Goal: Task Accomplishment & Management: Manage account settings

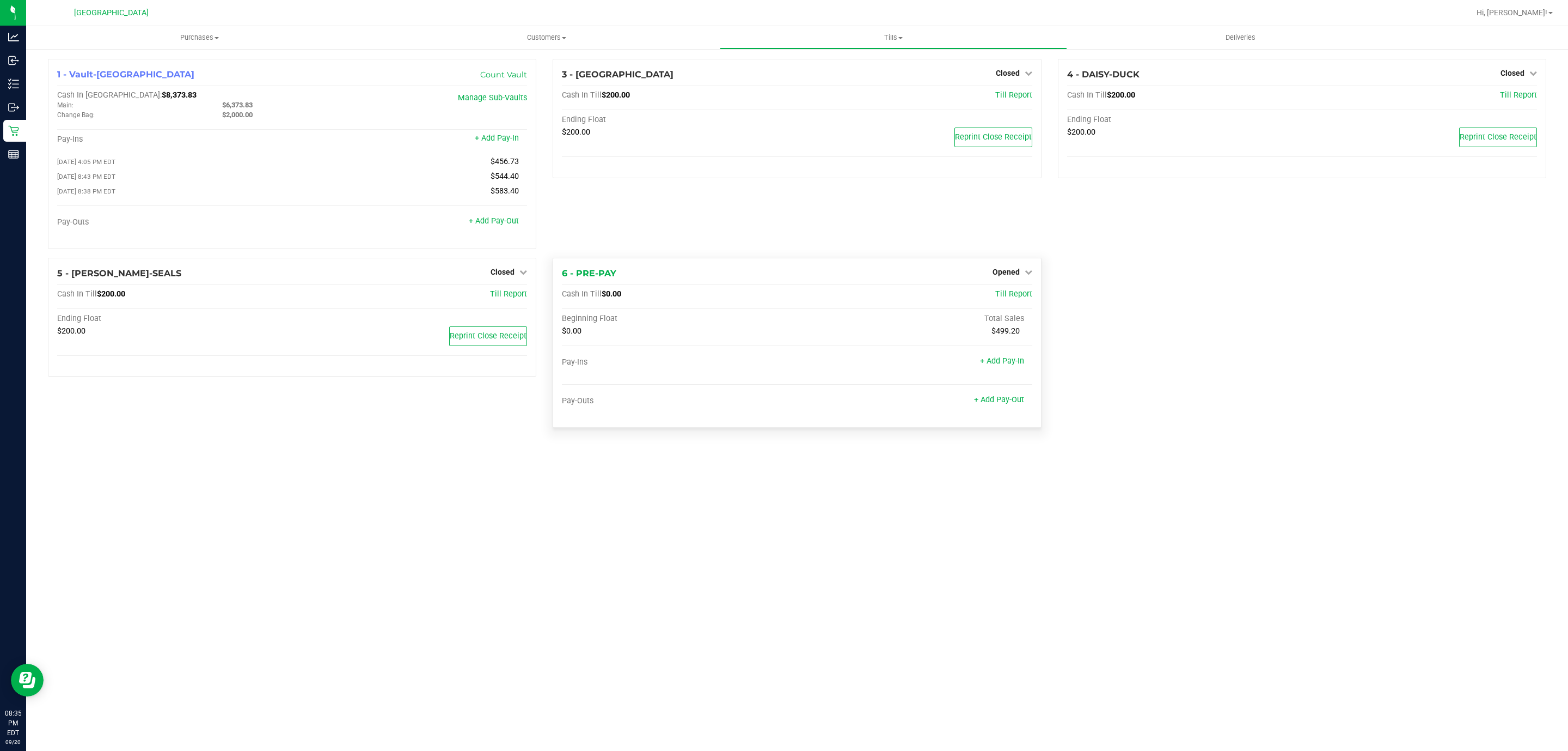
click at [1008, 278] on div "Opened" at bounding box center [1012, 271] width 40 height 13
click at [1011, 275] on span "Opened" at bounding box center [1006, 271] width 27 height 9
click at [1016, 301] on div "Close Till" at bounding box center [1007, 294] width 80 height 14
click at [1013, 299] on link "Close Till" at bounding box center [1007, 294] width 30 height 9
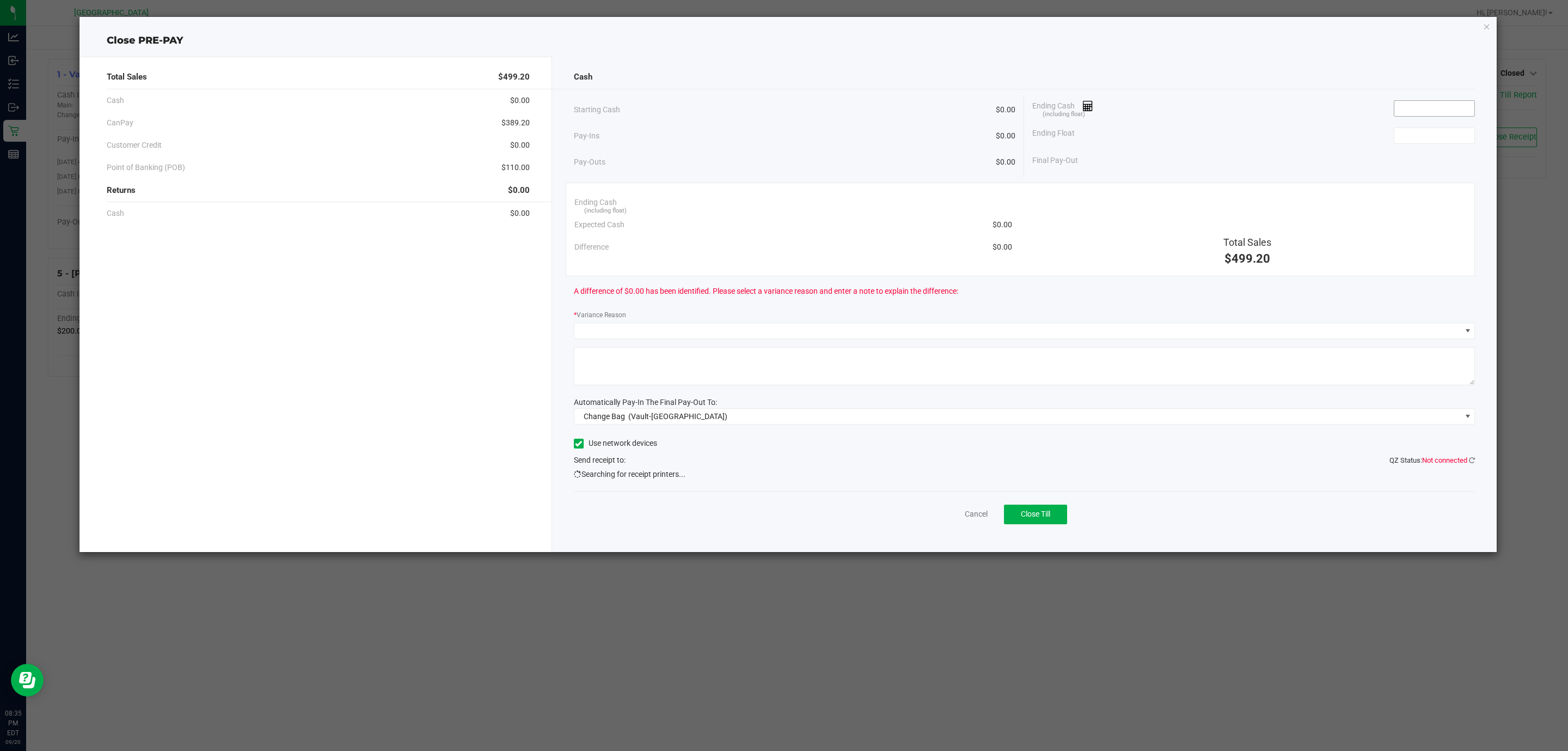
click at [1460, 103] on input at bounding box center [1434, 108] width 80 height 16
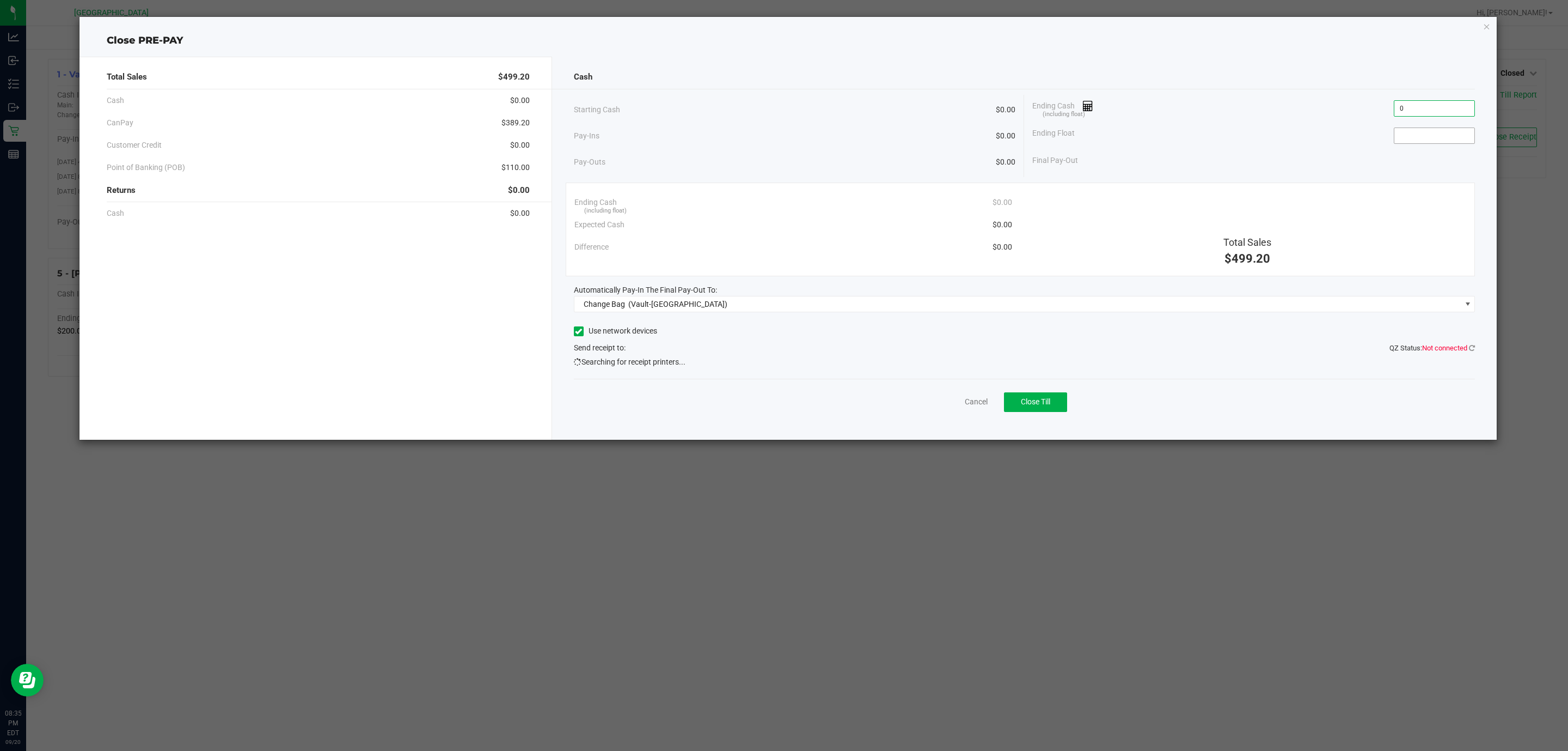
type input "$0.00"
click at [1406, 137] on input at bounding box center [1434, 136] width 80 height 16
type input "$0.00"
click at [866, 308] on span "Change Bag (Vault-Deerfield Beach)" at bounding box center [1018, 304] width 887 height 16
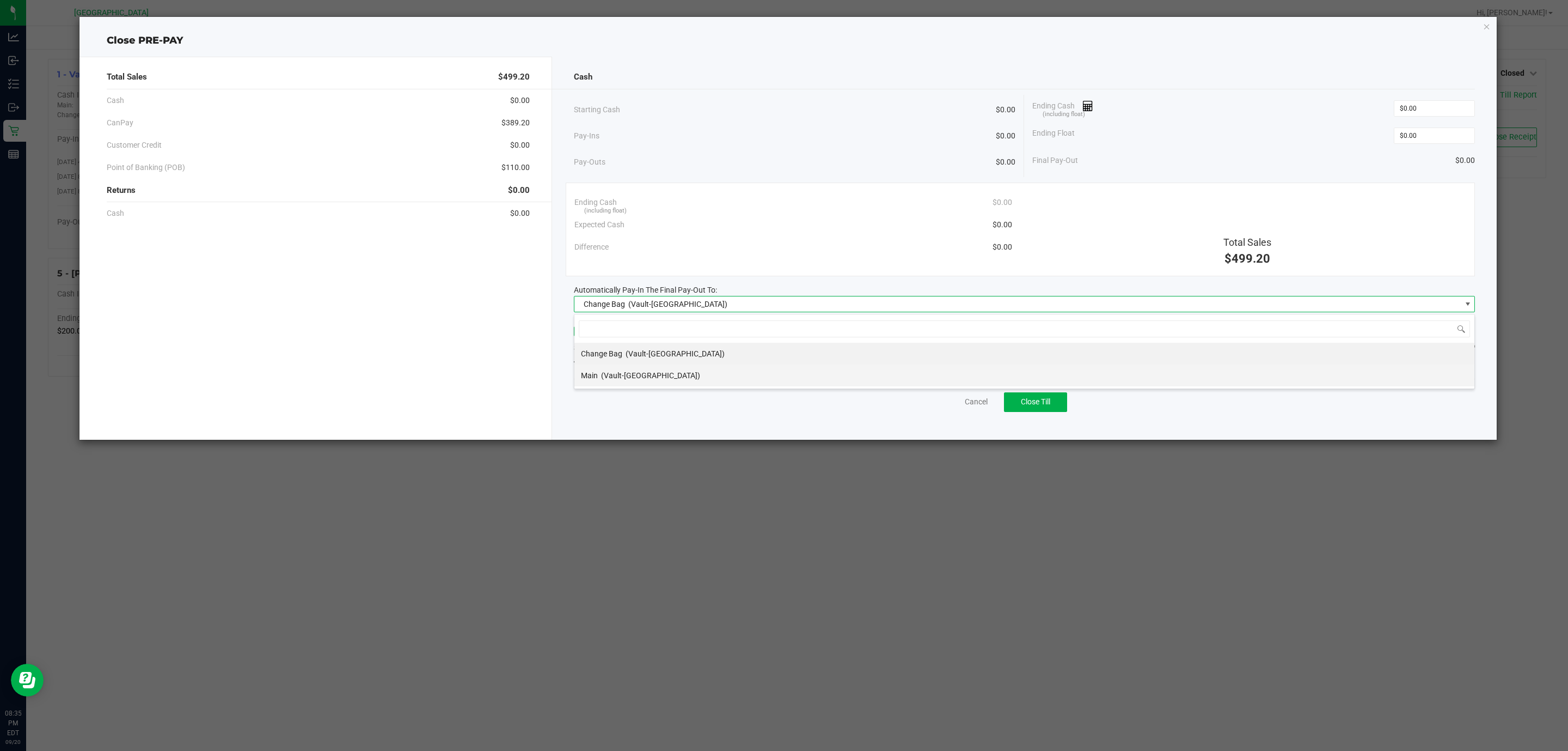
click at [759, 379] on li "Main (Vault-Deerfield Beach)" at bounding box center [1024, 376] width 900 height 22
click at [1467, 351] on span "Not connected" at bounding box center [1444, 348] width 45 height 8
click at [1470, 350] on icon at bounding box center [1471, 348] width 6 height 7
click at [1469, 348] on icon at bounding box center [1471, 348] width 6 height 7
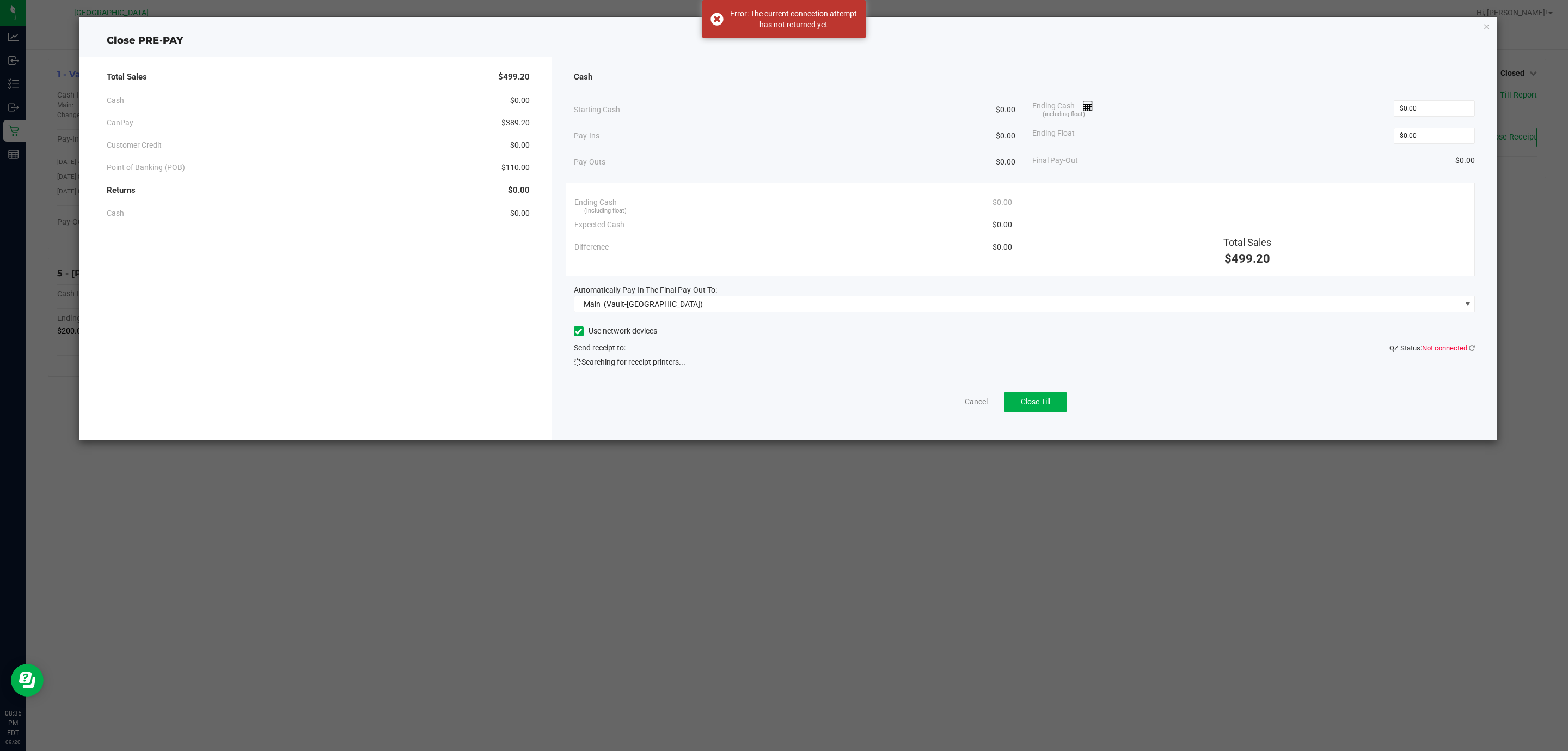
click at [1477, 348] on div "Cash Starting Cash $0.00 Pay-Ins $0.00 Pay-Outs $0.00 Ending Cash (including fl…" at bounding box center [1025, 248] width 945 height 383
click at [1472, 348] on icon at bounding box center [1471, 348] width 6 height 7
click at [1474, 351] on icon at bounding box center [1471, 348] width 6 height 7
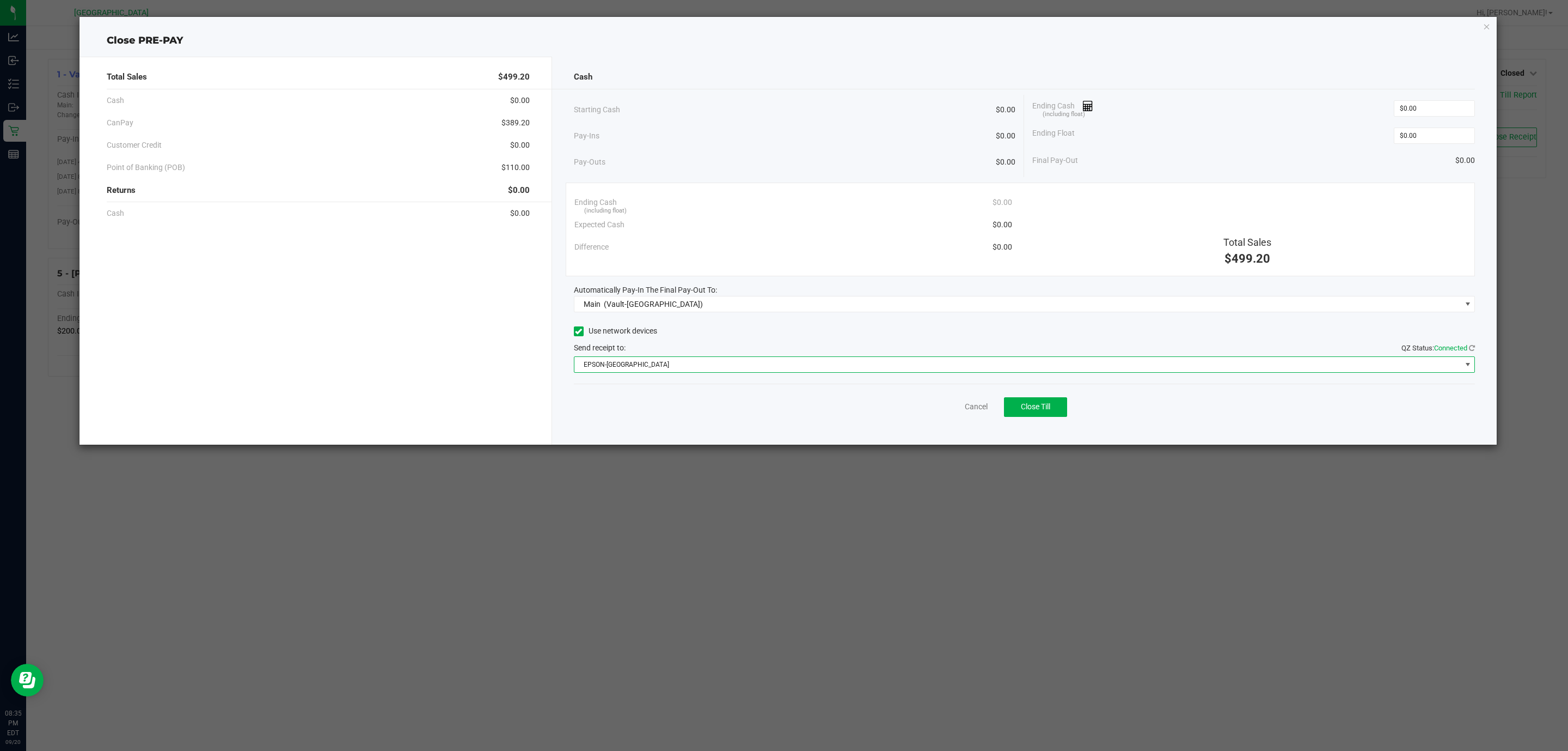
click at [842, 360] on span "EPSON-CYPRUS" at bounding box center [1018, 364] width 887 height 16
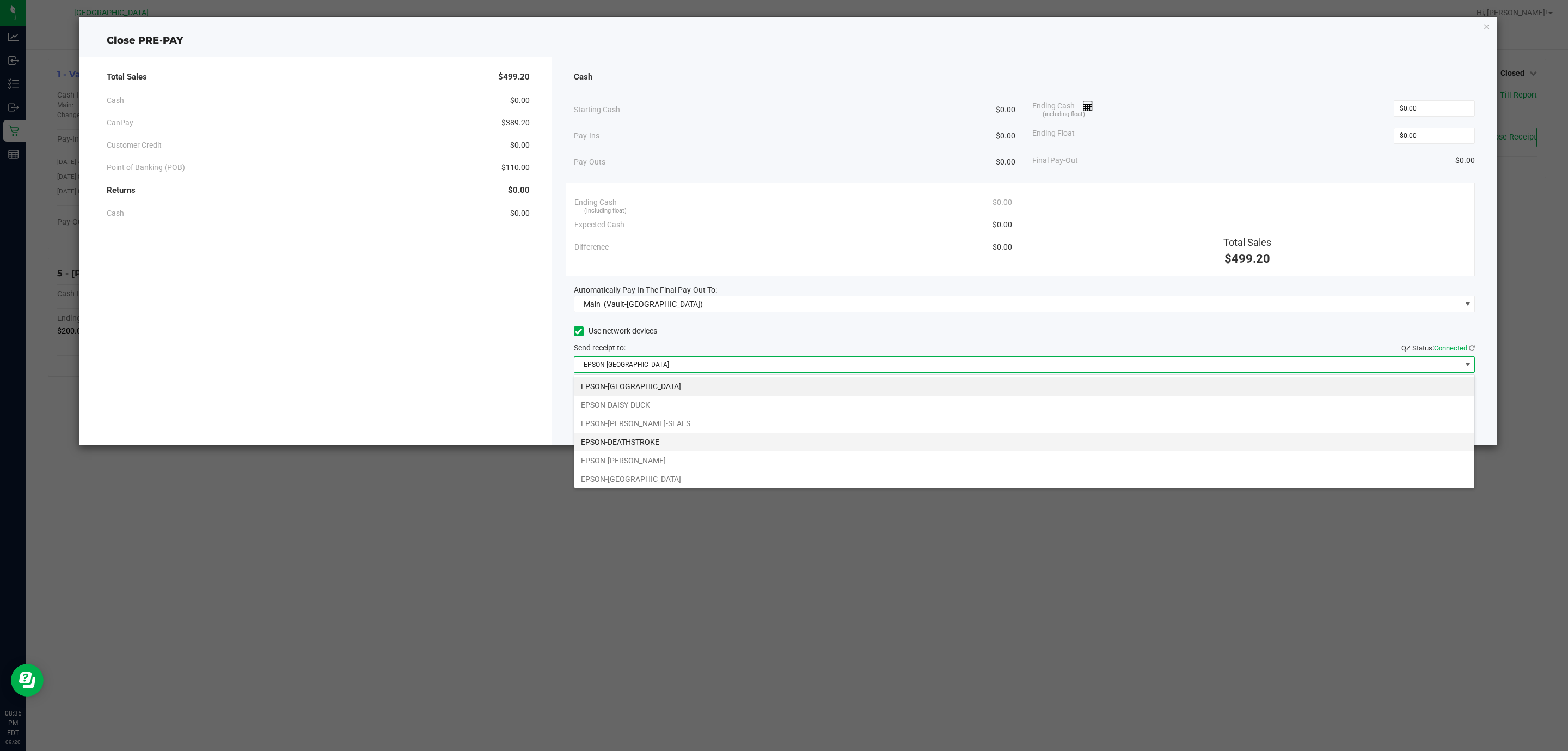
click at [708, 448] on li "EPSON-DEATHSTROKE" at bounding box center [1024, 441] width 900 height 18
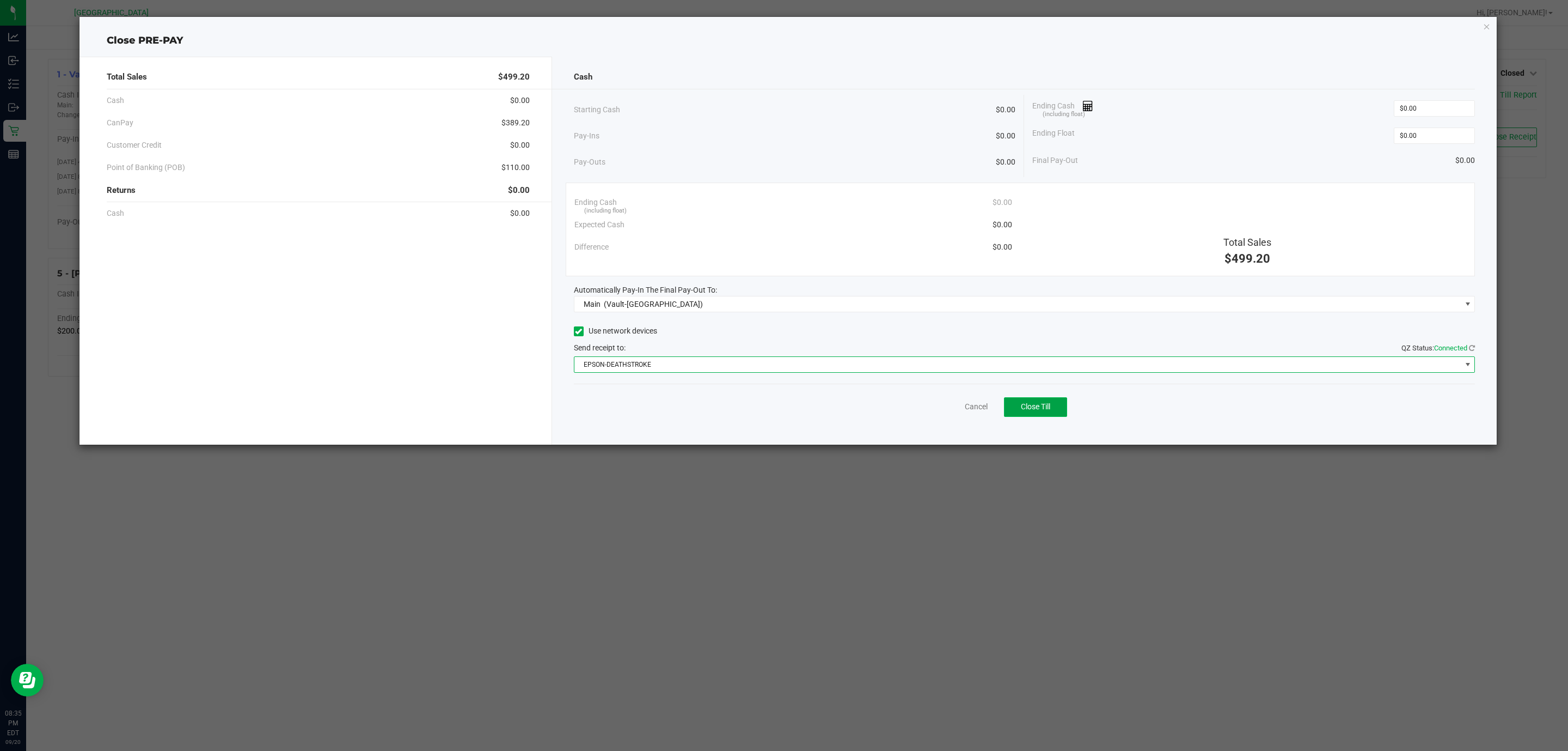
click at [1040, 409] on span "Close Till" at bounding box center [1035, 406] width 30 height 9
click at [1484, 26] on icon "button" at bounding box center [1486, 26] width 7 height 13
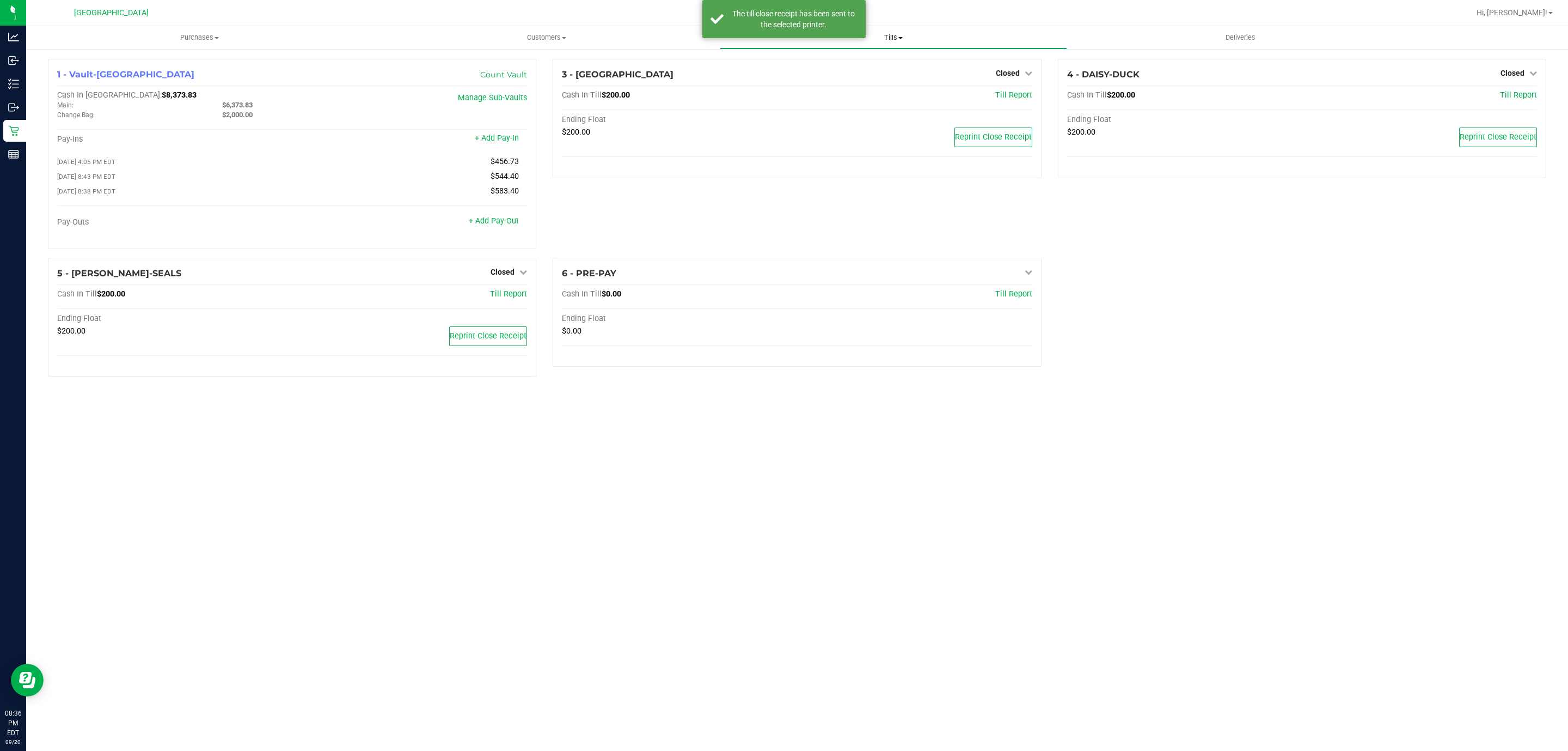
click at [866, 39] on span "Tills" at bounding box center [893, 37] width 346 height 10
click at [855, 74] on li "Reconcile e-payments" at bounding box center [893, 78] width 347 height 13
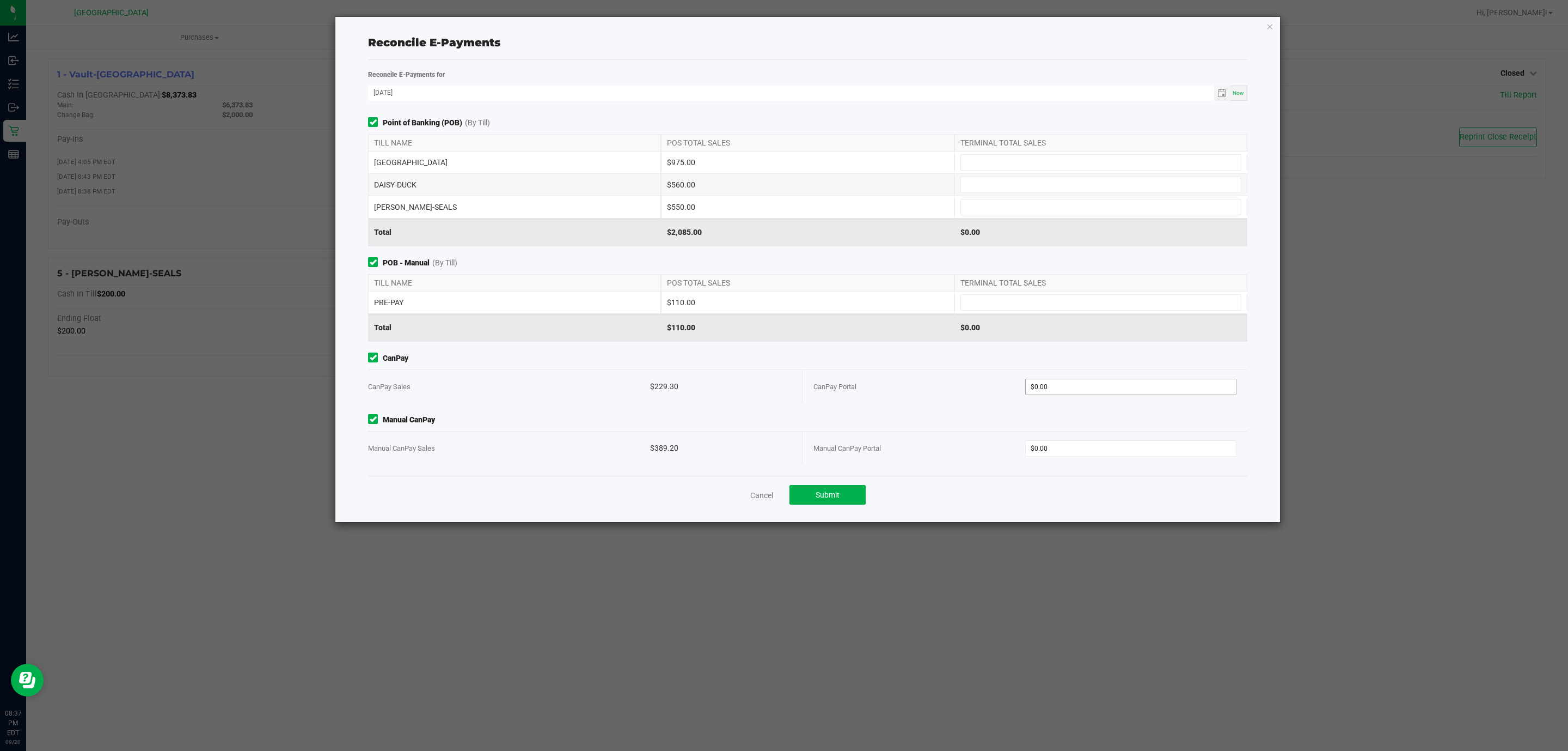
click at [1123, 381] on span "$0.00" at bounding box center [1131, 387] width 212 height 16
click at [1116, 394] on input "0" at bounding box center [1131, 386] width 211 height 16
type input "$229.30"
click at [927, 376] on div "CanPay Portal" at bounding box center [919, 386] width 212 height 33
click at [1042, 303] on input at bounding box center [1101, 302] width 280 height 16
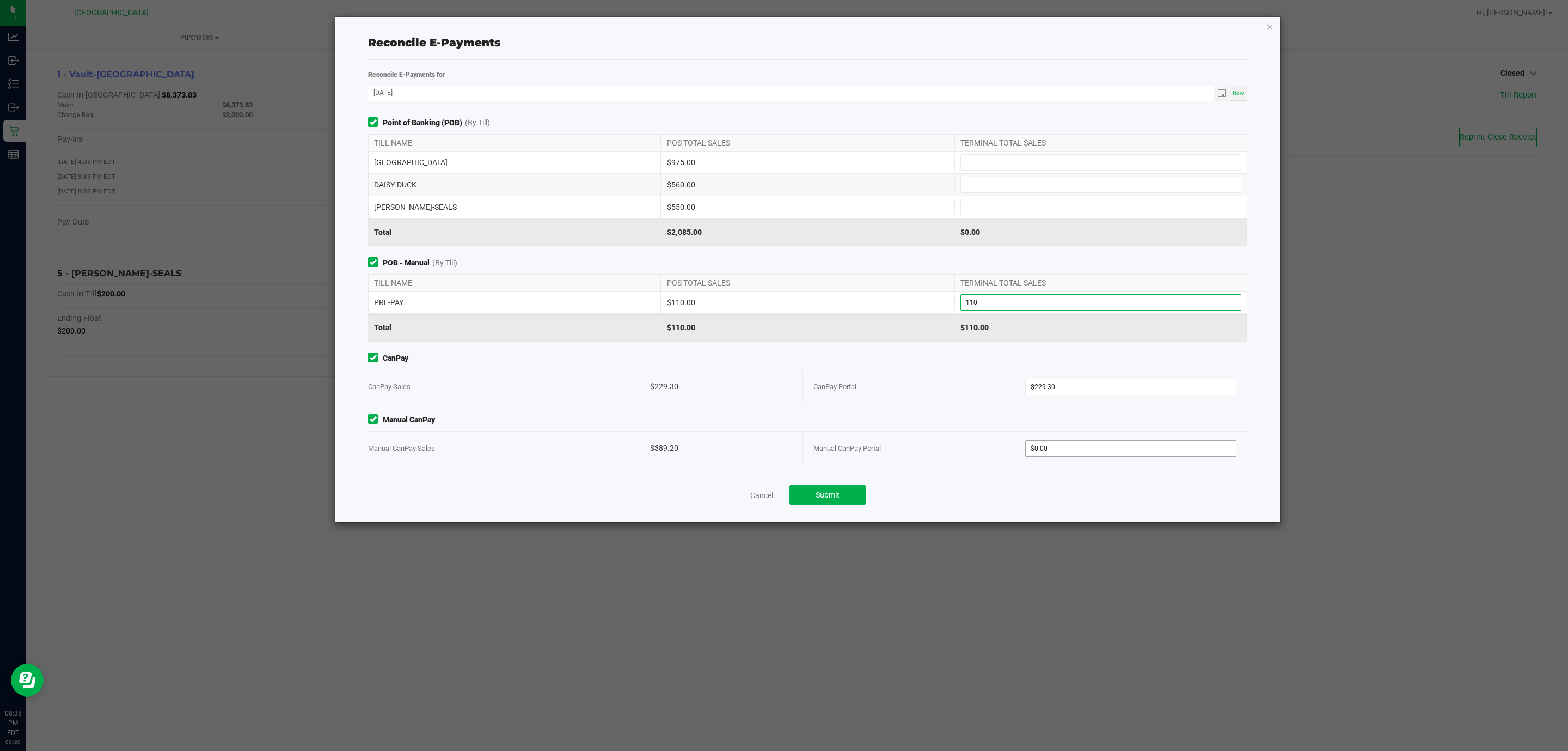
type input "$110.00"
click at [1044, 455] on input "0" at bounding box center [1131, 448] width 211 height 16
type input "$389.20"
click at [943, 399] on div "CanPay Portal" at bounding box center [919, 386] width 212 height 33
click at [997, 160] on input at bounding box center [1101, 162] width 280 height 16
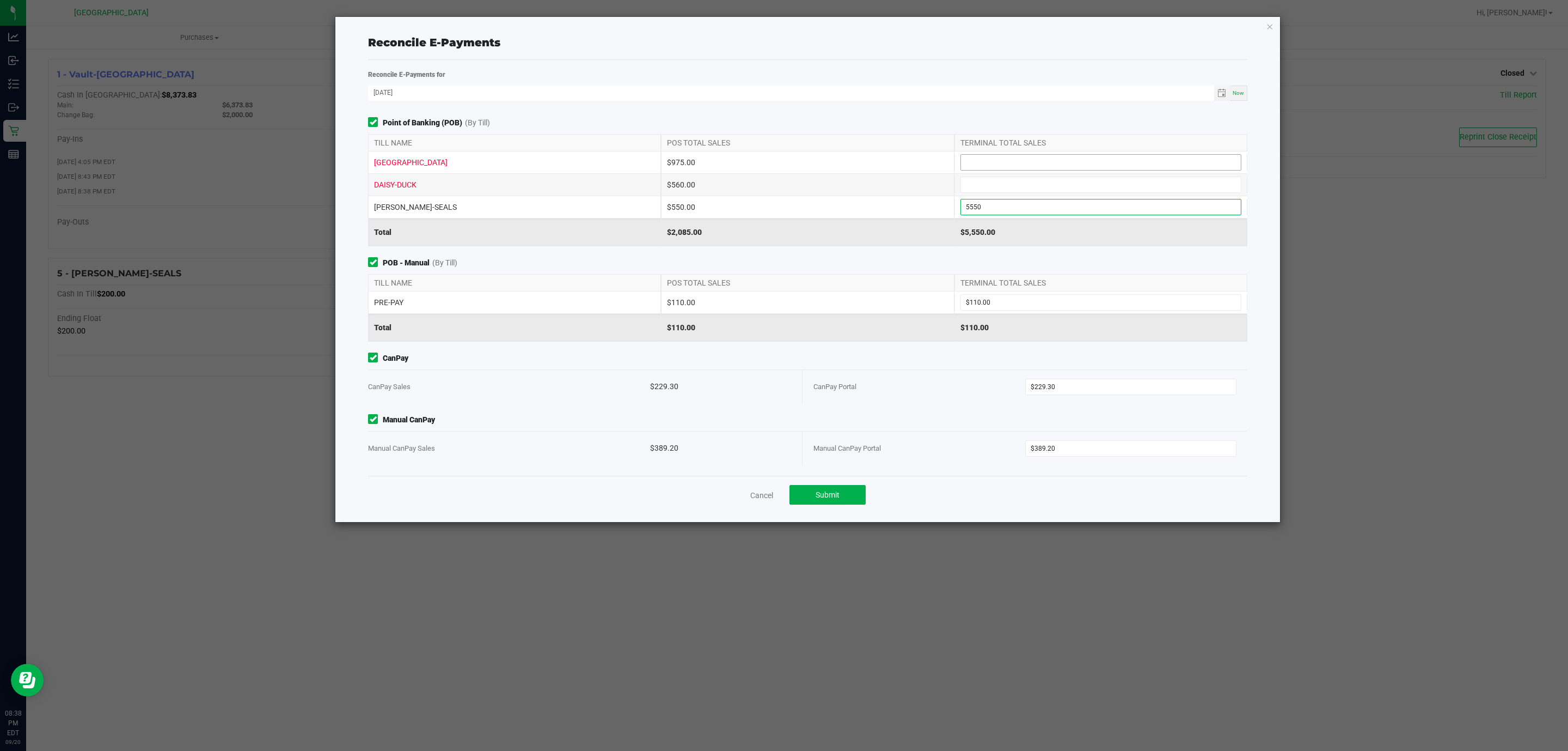
type input "$5,550.00"
click at [997, 160] on input at bounding box center [1101, 162] width 280 height 16
type input "$975.00"
click at [1000, 190] on input at bounding box center [1101, 184] width 280 height 16
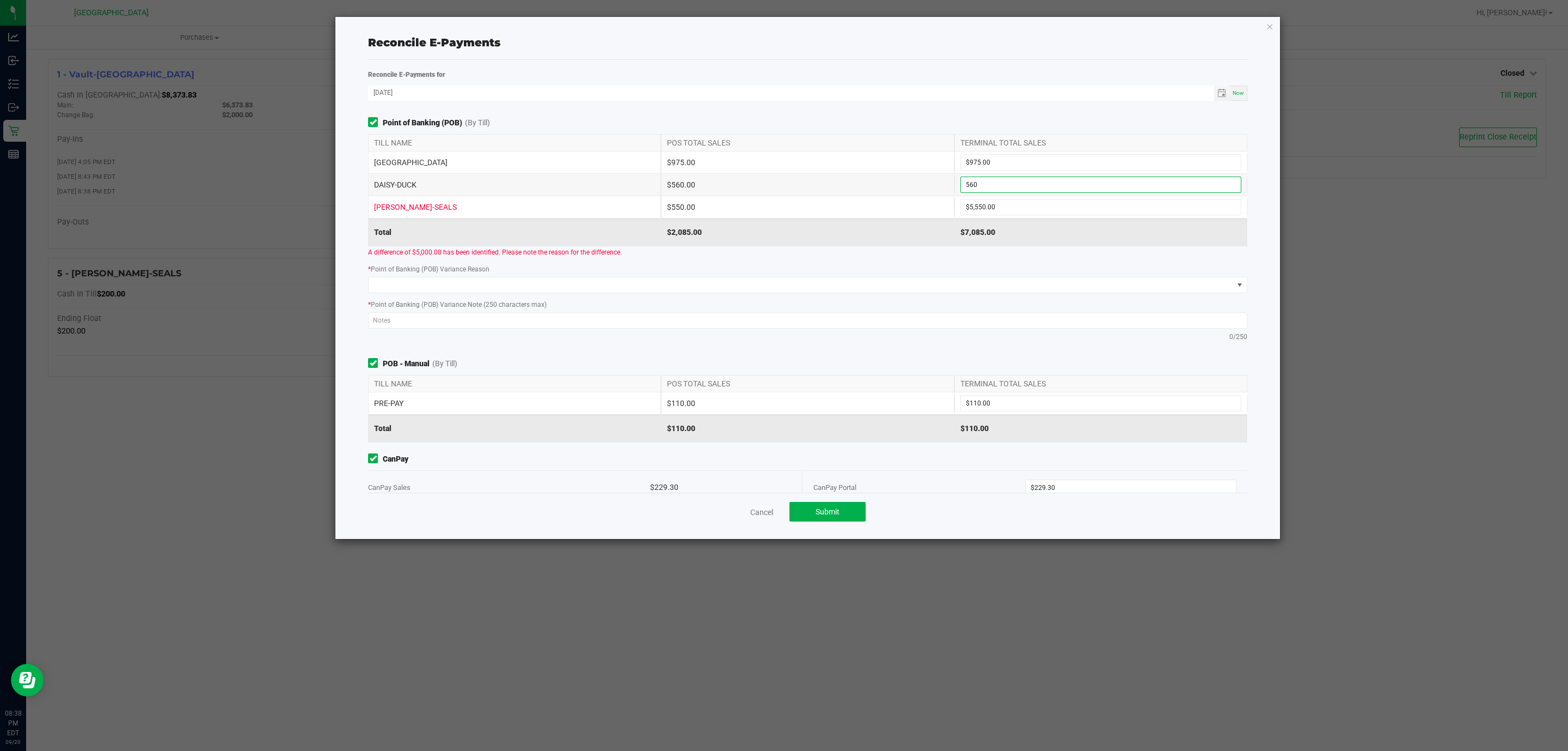
type input "$560.00"
click at [843, 269] on div "* Point of Banking (POB) Variance Reason" at bounding box center [807, 278] width 896 height 30
type input "5550"
click at [1032, 203] on input "5550" at bounding box center [1101, 207] width 280 height 16
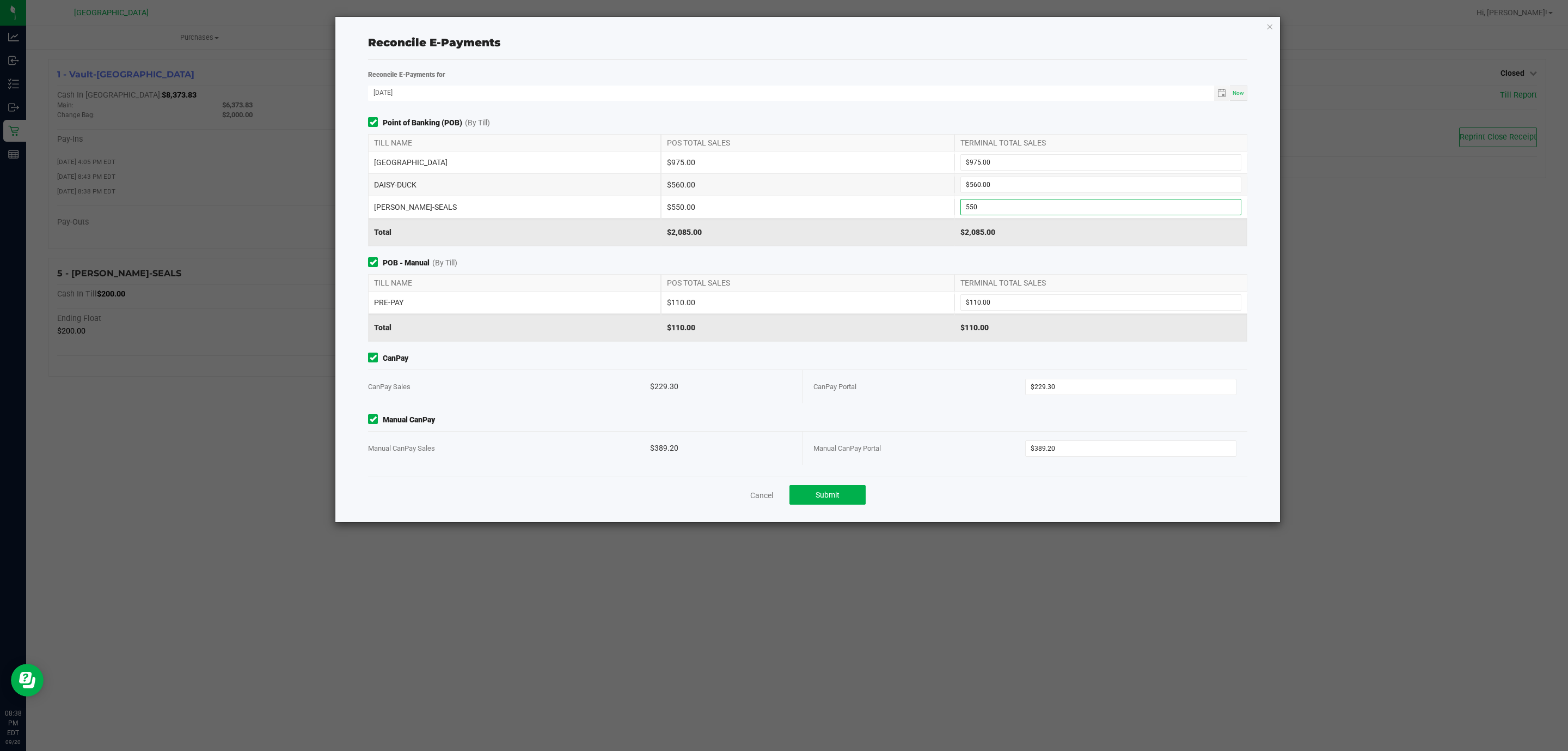
type input "$550.00"
click at [973, 63] on div "Reconcile E-Payments for 09/20/2025 Now Point of Banking (POB) (By Till) TILL N…" at bounding box center [807, 291] width 880 height 462
click at [838, 488] on button "Submit" at bounding box center [828, 494] width 76 height 20
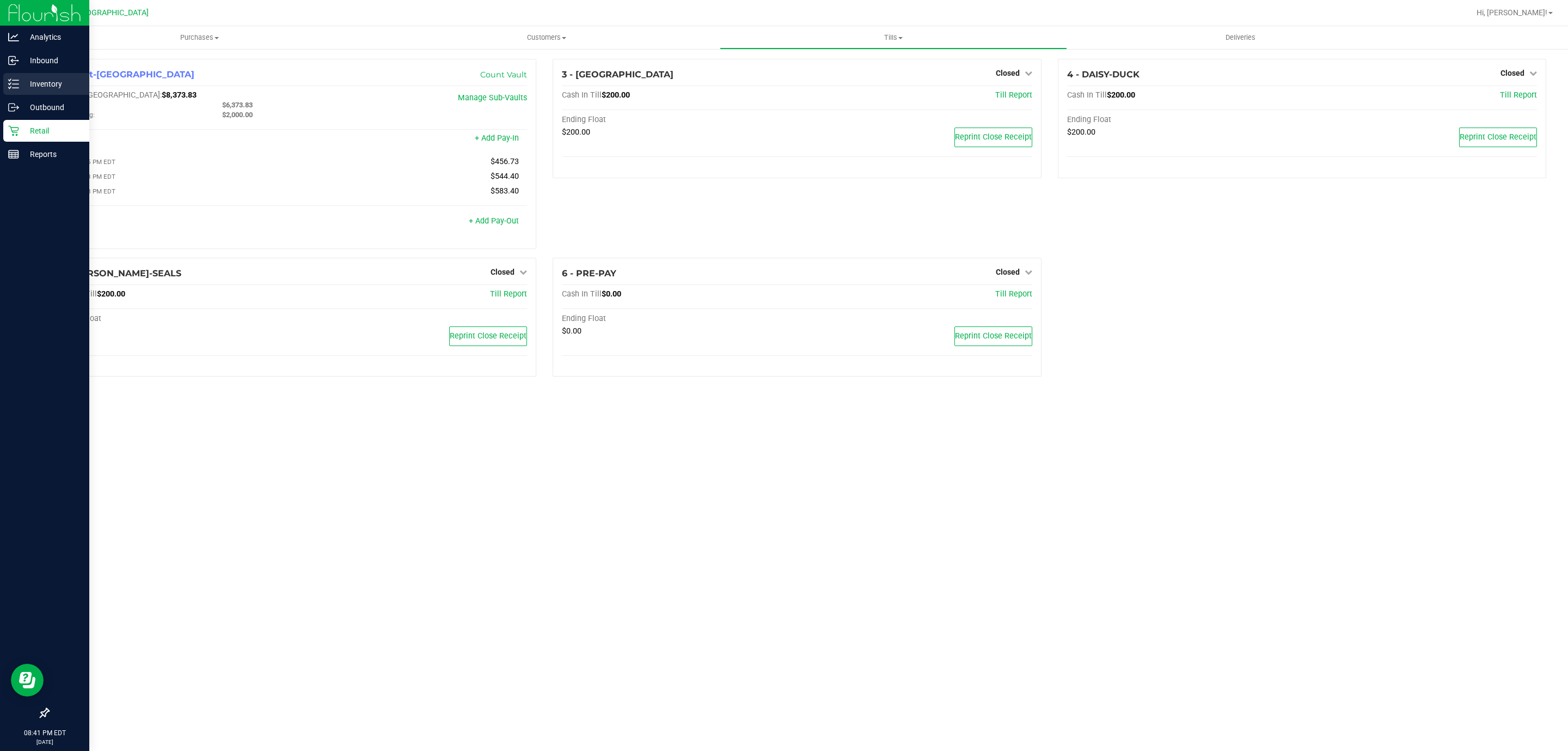
click at [31, 78] on p "Inventory" at bounding box center [51, 84] width 65 height 13
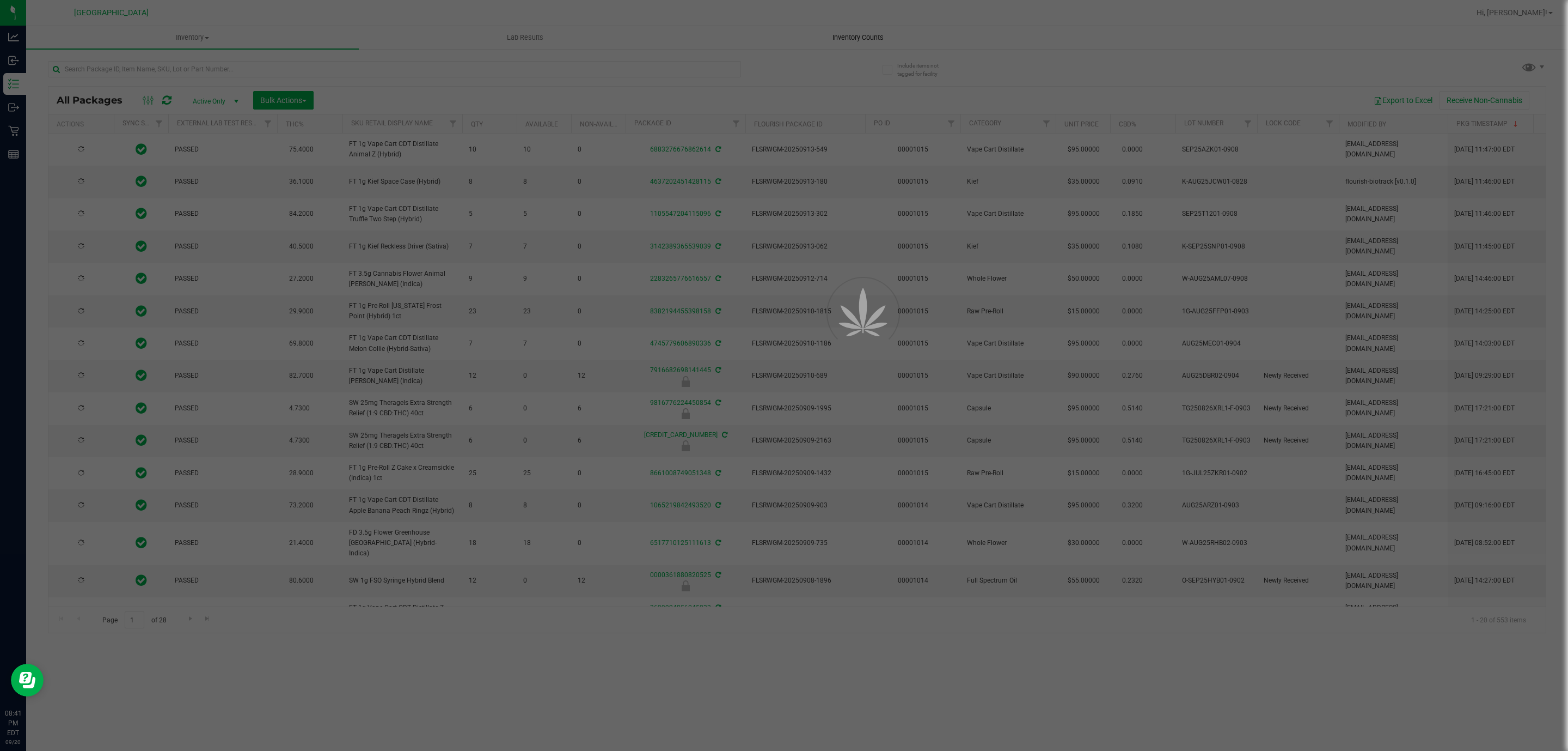
click at [874, 38] on div at bounding box center [784, 376] width 1568 height 751
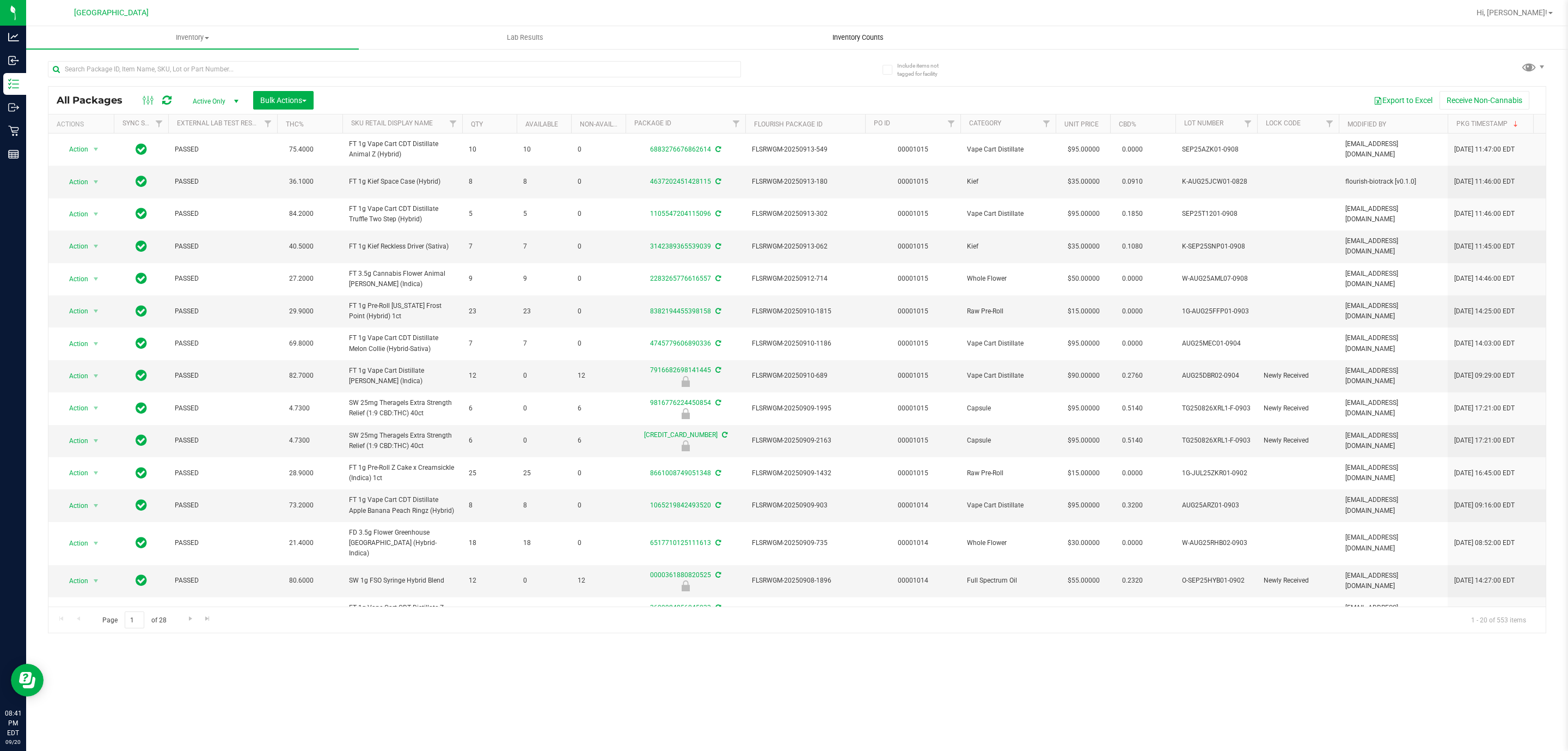
click at [874, 38] on span "Inventory Counts" at bounding box center [858, 37] width 80 height 10
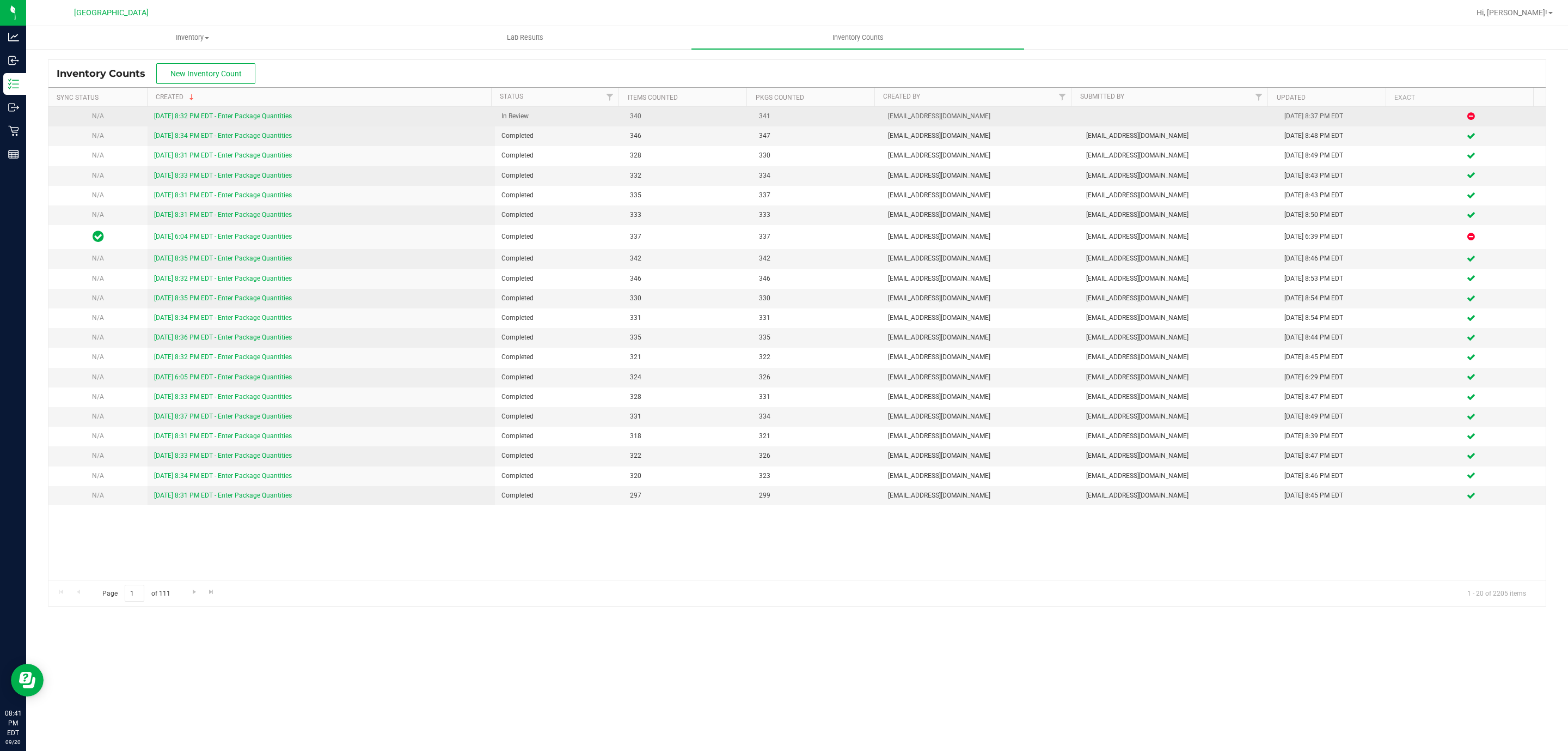
click at [246, 118] on link "9/20/25 8:32 PM EDT - Enter Package Quantities" at bounding box center [223, 115] width 138 height 7
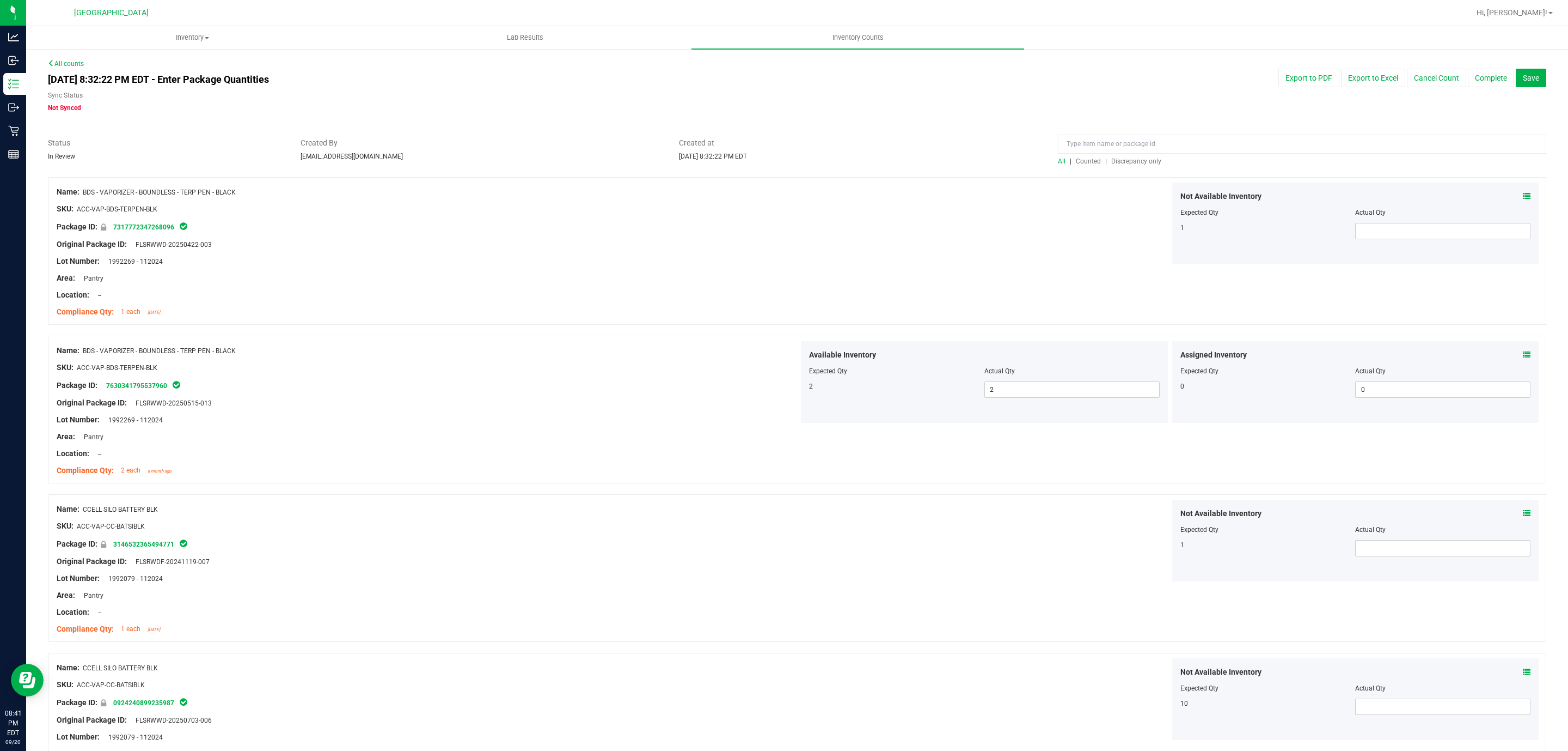
click at [1127, 165] on span "Discrepancy only" at bounding box center [1136, 161] width 50 height 7
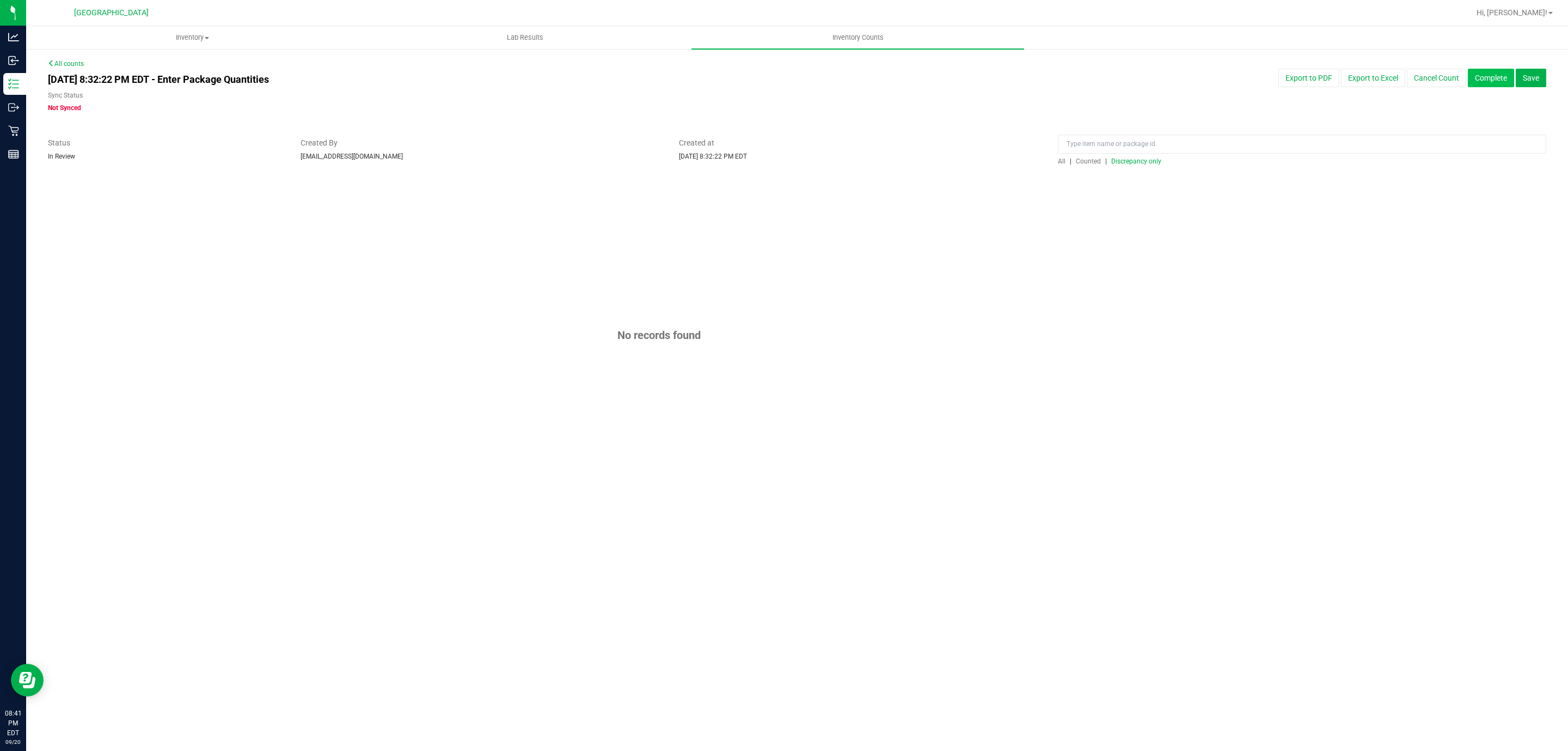
click at [1480, 82] on button "Complete" at bounding box center [1491, 78] width 47 height 18
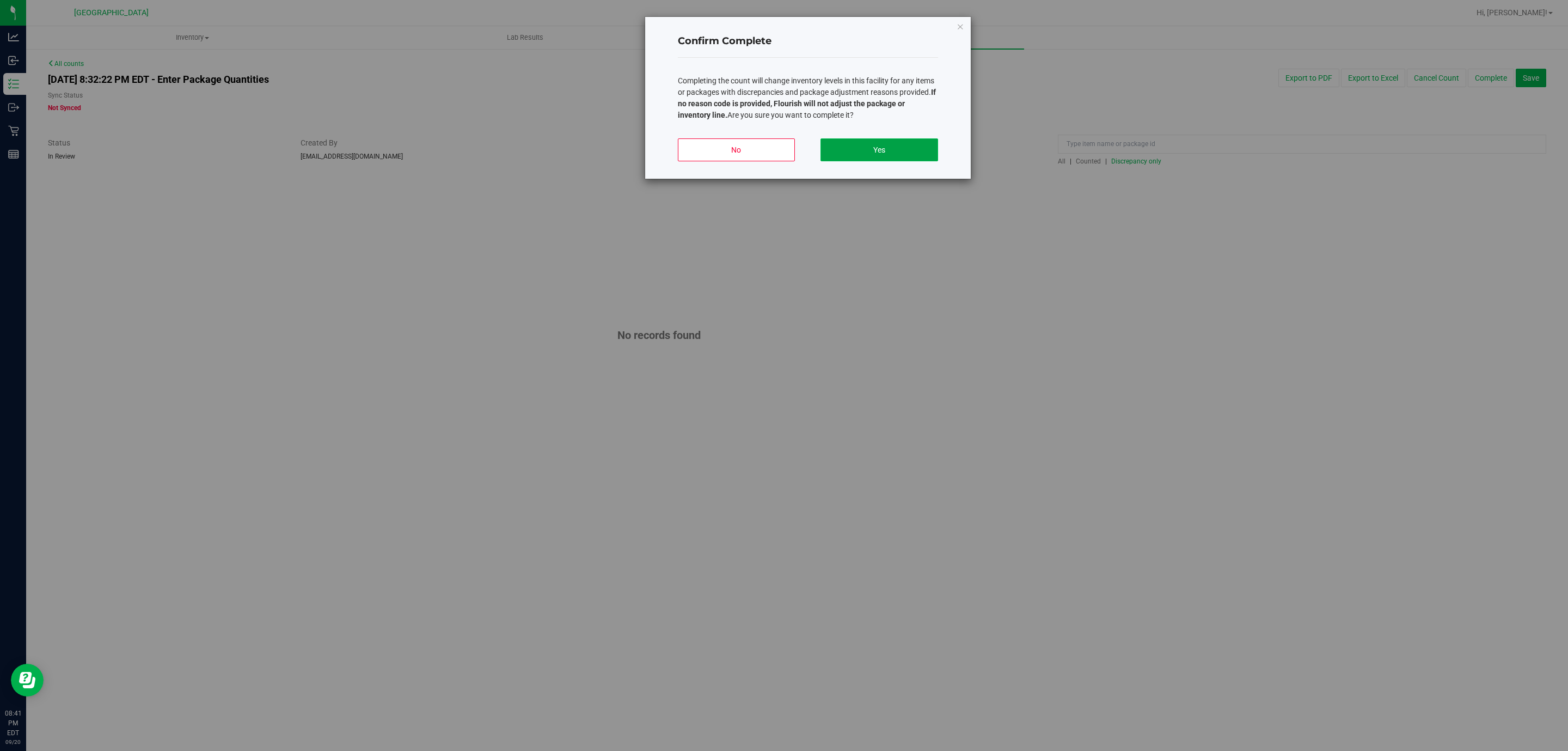
click at [892, 140] on button "Yes" at bounding box center [879, 150] width 117 height 23
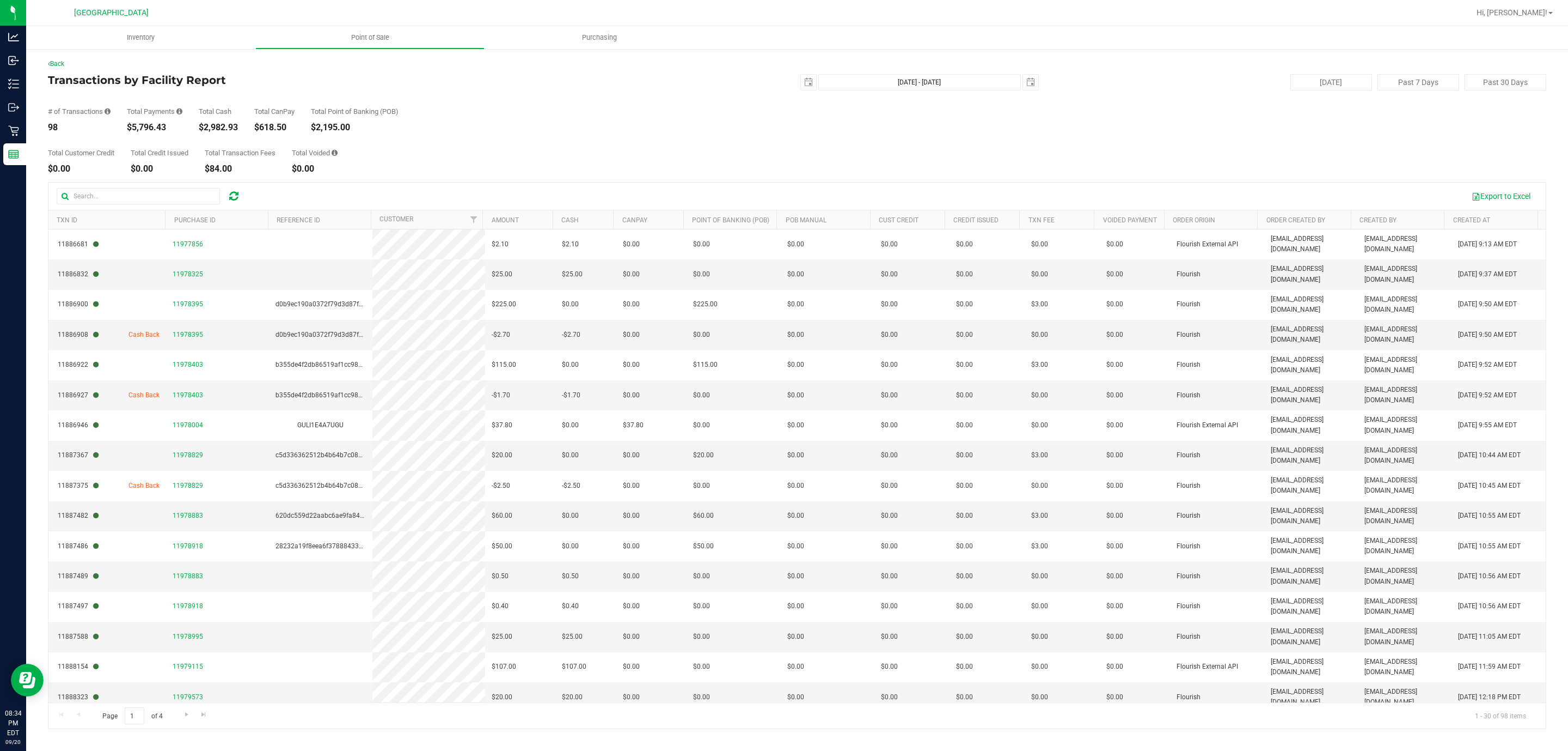
click at [151, 120] on div "Total Payments $5,796.43" at bounding box center [155, 120] width 55 height 24
click at [149, 123] on div "$5,796.43" at bounding box center [155, 127] width 55 height 9
copy div "$5,796.43"
click at [476, 131] on div "# of Transactions 98 Total Payments $5,796.43 Total Cash $2,982.93 Total CanPay…" at bounding box center [797, 111] width 1498 height 41
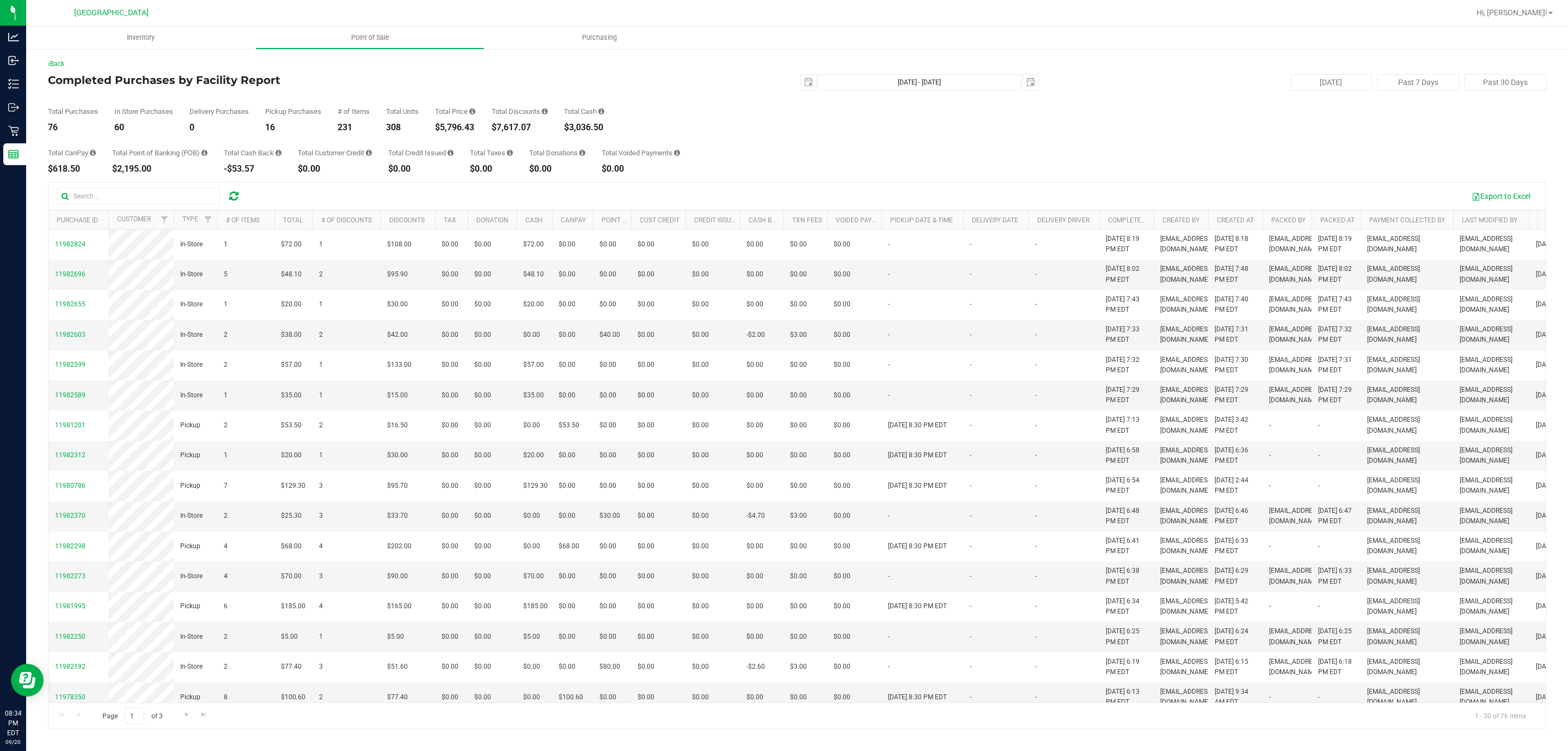
click at [514, 125] on div "$7,617.07" at bounding box center [519, 127] width 56 height 9
copy div "7,617.07"
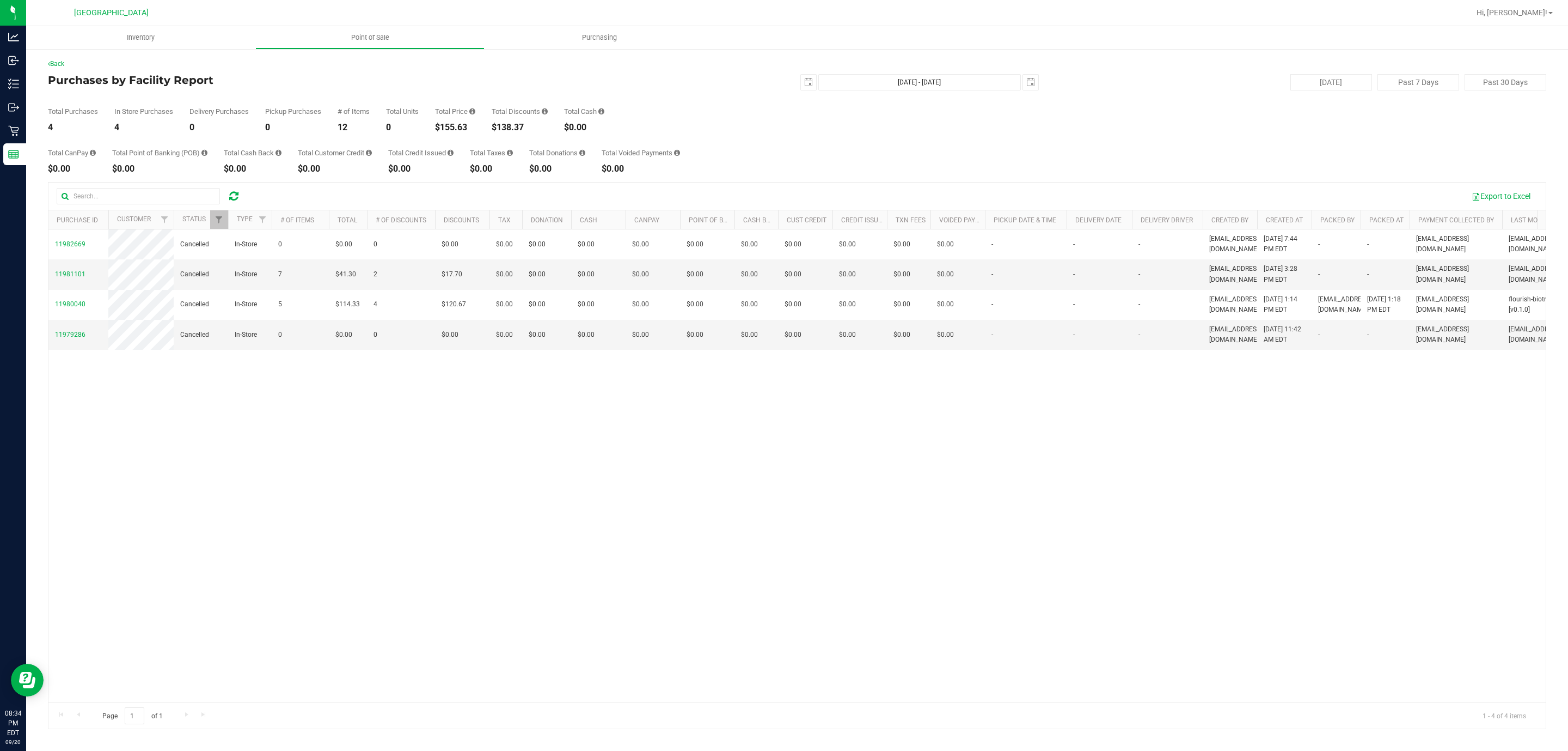
click at [458, 123] on div "$155.63" at bounding box center [455, 127] width 40 height 9
copy div "155.63"
